Goal: Information Seeking & Learning: Check status

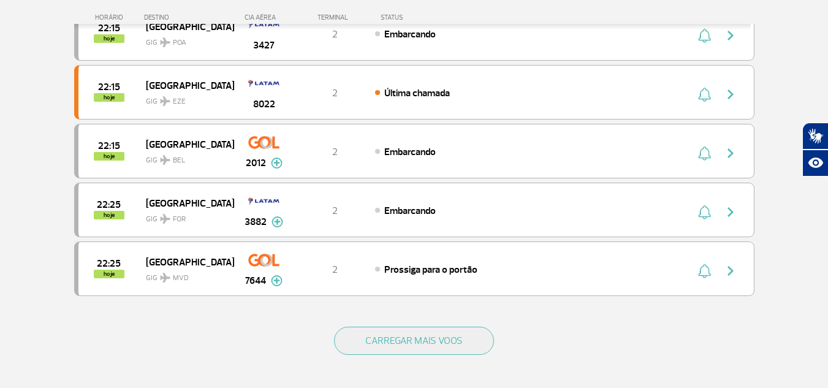
scroll to position [1103, 0]
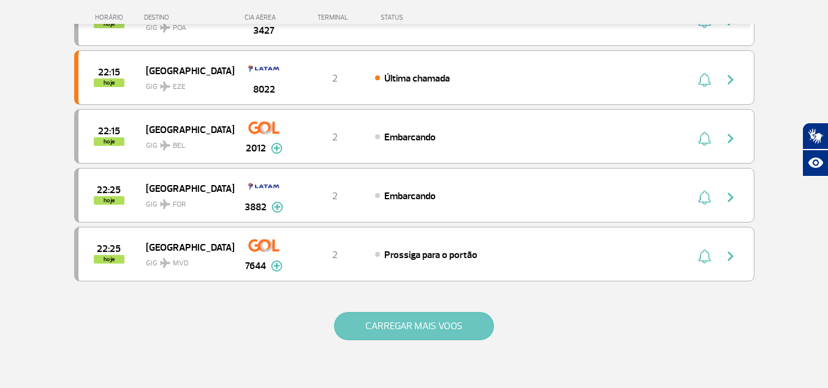
click at [427, 325] on button "CARREGAR MAIS VOOS" at bounding box center [414, 326] width 160 height 28
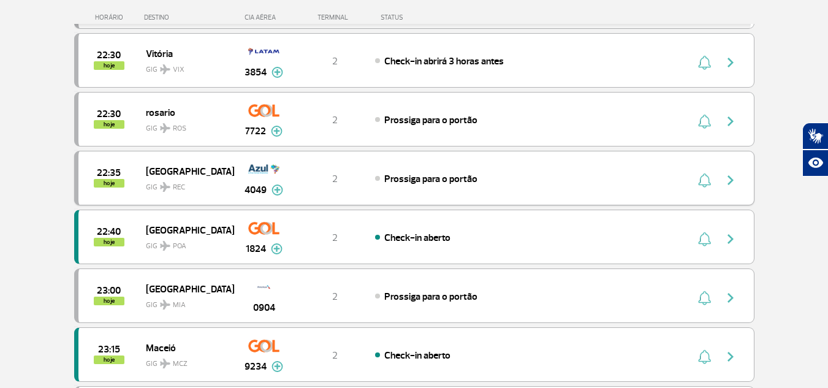
scroll to position [1471, 0]
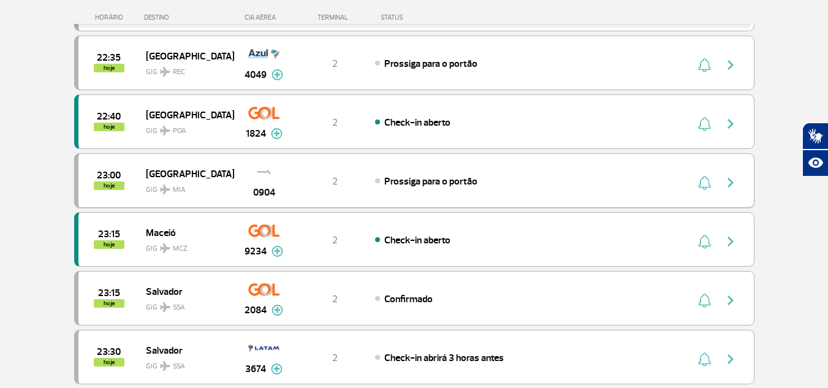
click at [728, 184] on img "button" at bounding box center [730, 182] width 15 height 15
